Goal: Task Accomplishment & Management: Use online tool/utility

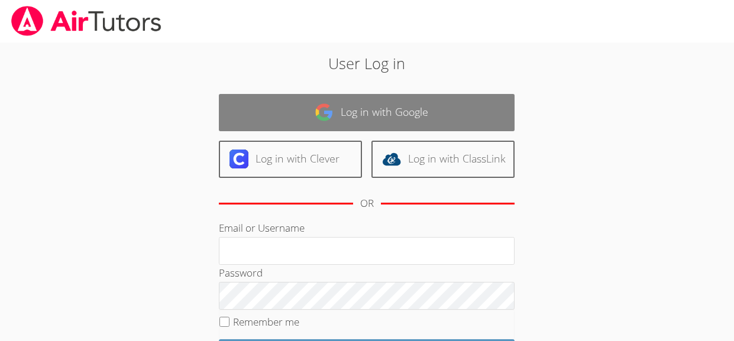
click at [403, 116] on link "Log in with Google" at bounding box center [367, 112] width 296 height 37
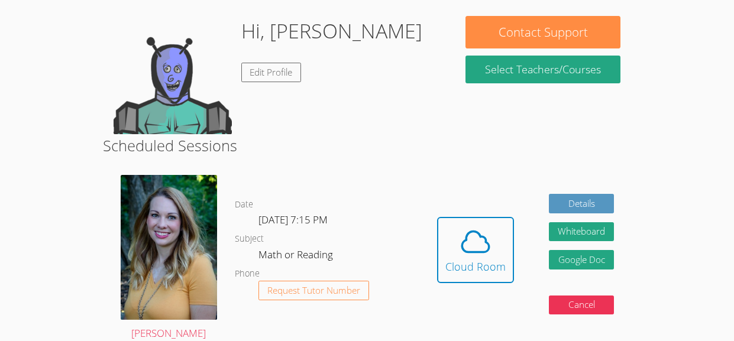
scroll to position [180, 0]
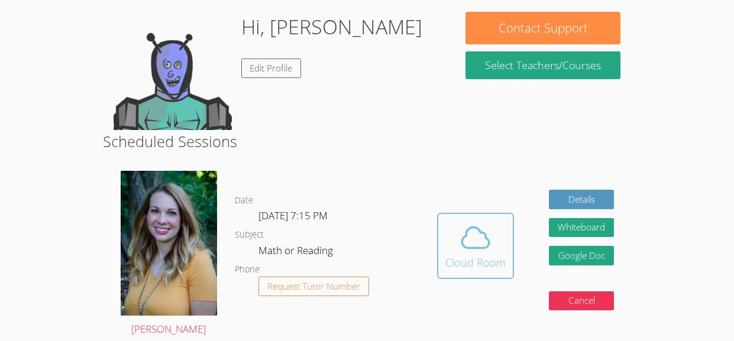
click at [484, 245] on icon at bounding box center [475, 237] width 33 height 33
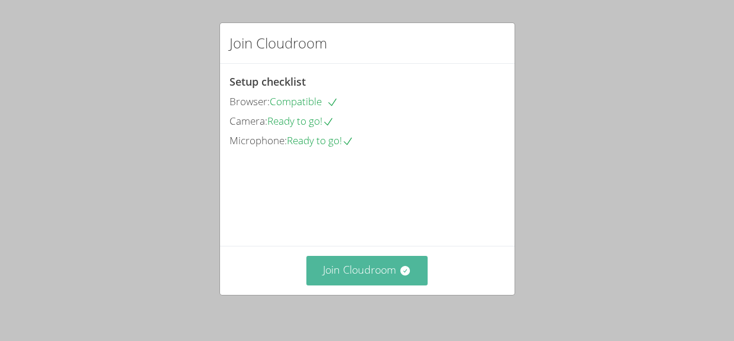
click at [389, 268] on button "Join Cloudroom" at bounding box center [366, 270] width 121 height 29
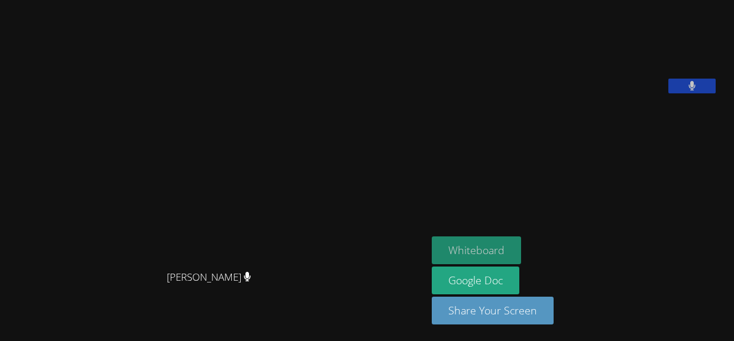
click at [493, 249] on button "Whiteboard" at bounding box center [476, 250] width 89 height 28
